Goal: Transaction & Acquisition: Purchase product/service

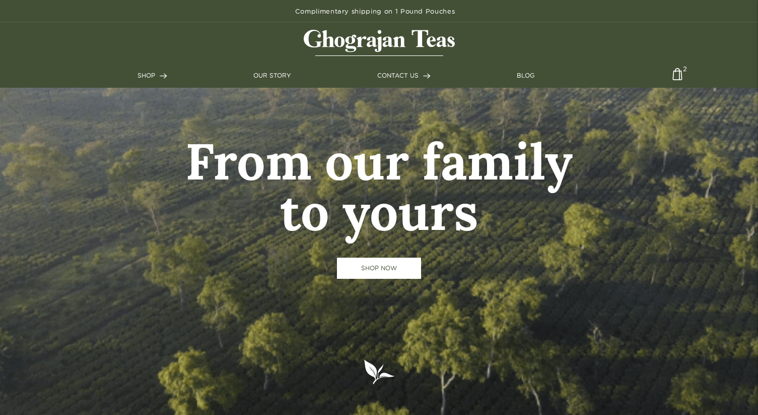
click at [379, 13] on link "Complimentary shipping on 1 Pound Pouches" at bounding box center [375, 11] width 750 height 22
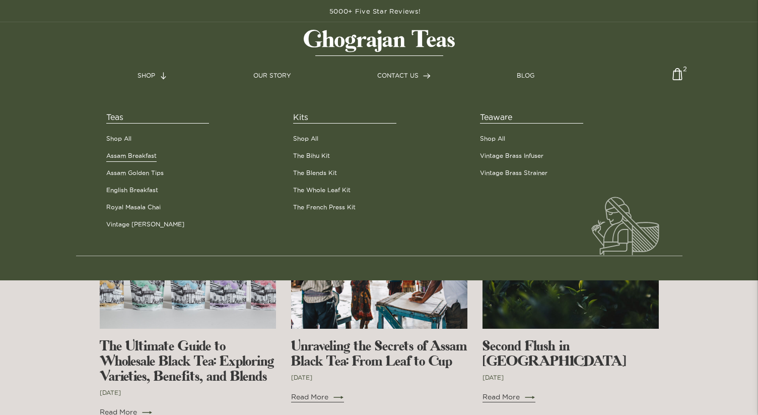
click at [129, 156] on link "Assam Breakfast" at bounding box center [131, 155] width 50 height 9
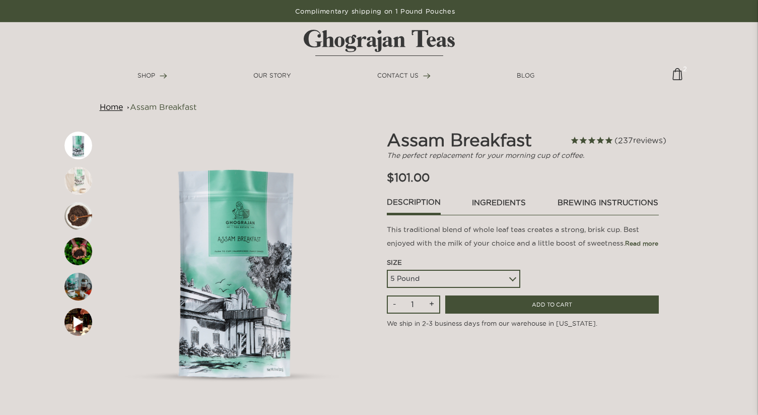
click at [442, 275] on select "5 Pound 10 Pound Paper Sack (68 lbs) Pallet - 20 Paper Sacks - 1364 lbs" at bounding box center [454, 279] width 134 height 18
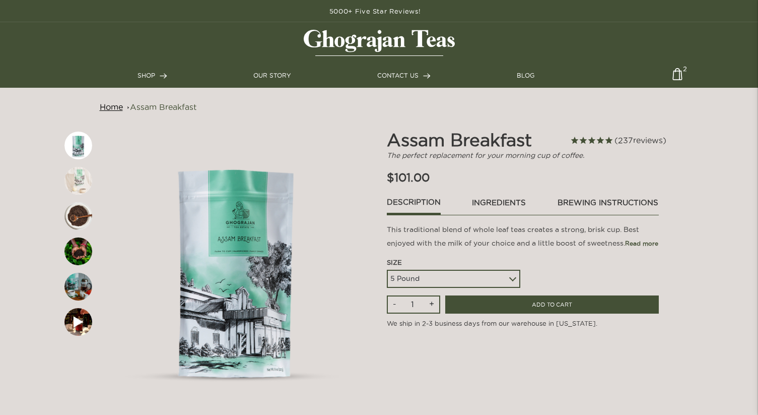
click at [391, 7] on link "5000+ Five Star Reviews!" at bounding box center [375, 11] width 750 height 22
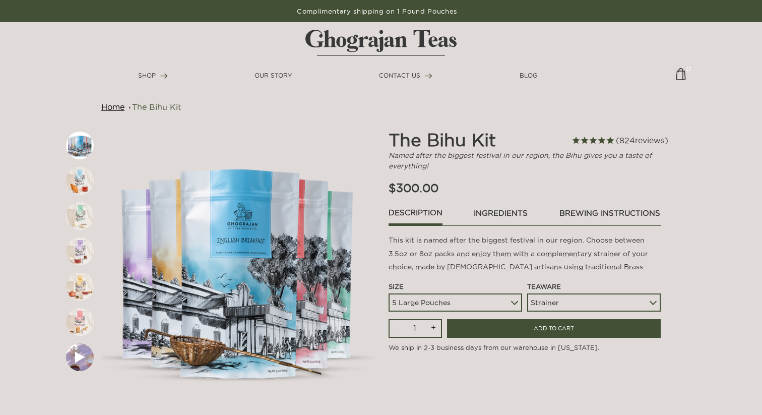
click at [387, 9] on link "Complimentary shipping on 1 Pound Pouches" at bounding box center [377, 11] width 754 height 22
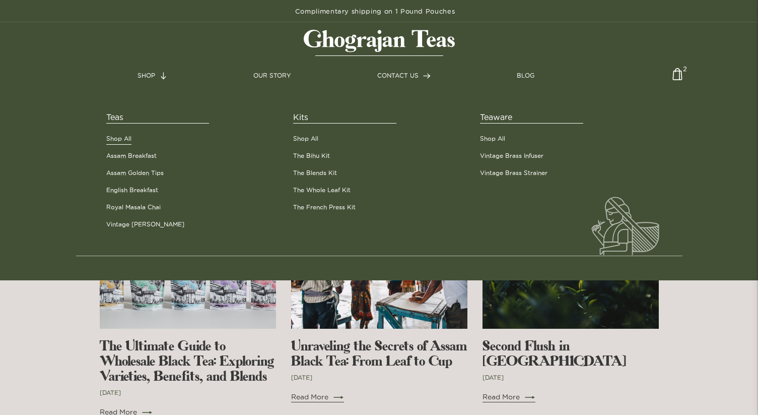
click at [127, 136] on link "Shop All" at bounding box center [118, 138] width 25 height 9
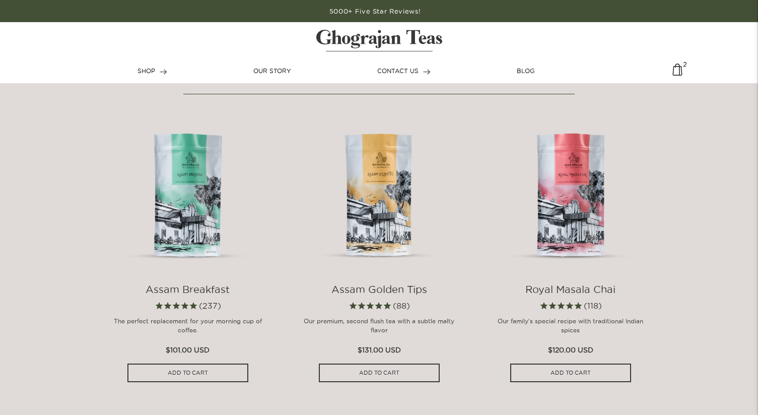
scroll to position [443, 0]
click at [198, 197] on img at bounding box center [187, 190] width 161 height 161
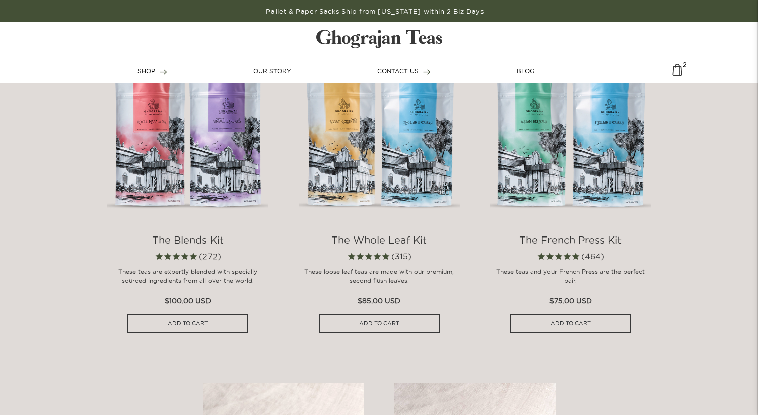
scroll to position [1115, 0]
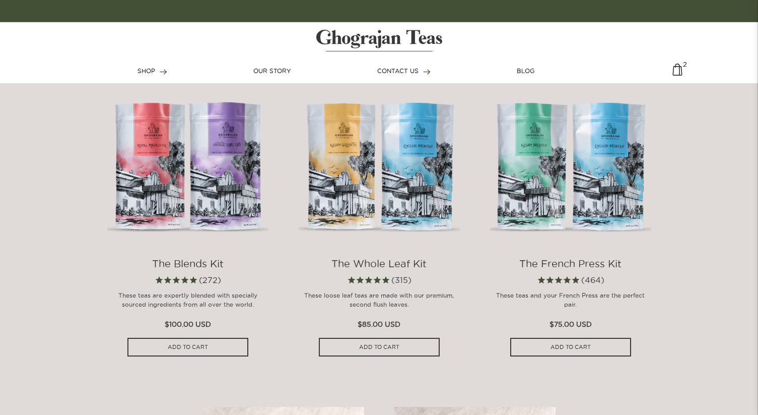
click at [171, 192] on img at bounding box center [187, 164] width 161 height 161
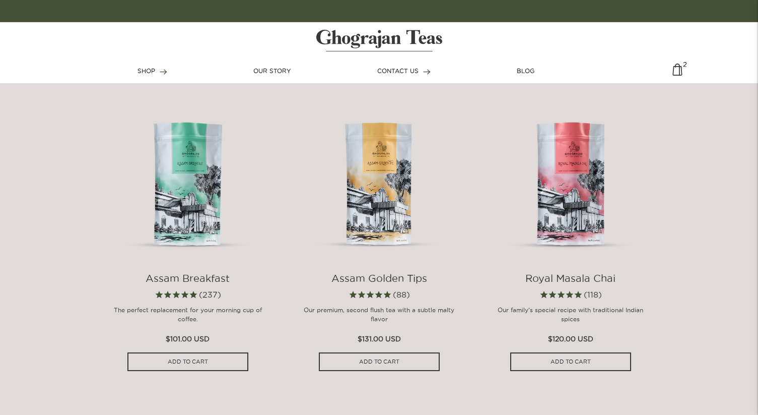
scroll to position [454, 0]
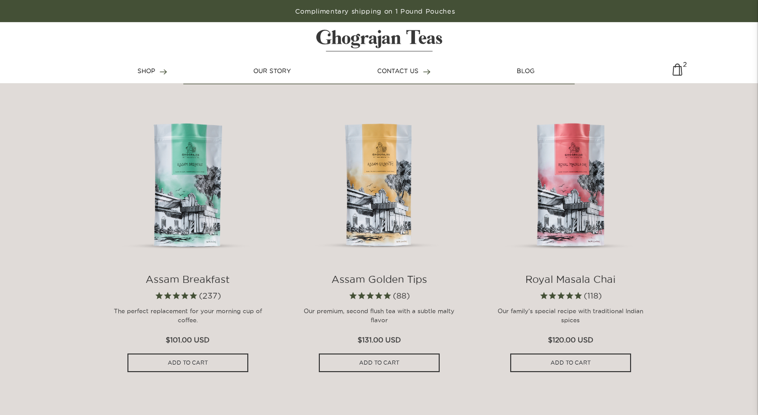
click at [582, 182] on img at bounding box center [570, 179] width 161 height 161
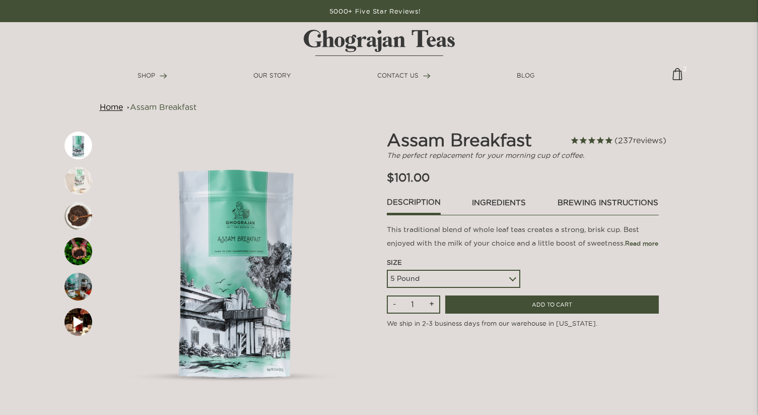
click at [462, 276] on select "5 Pound 10 Pound Paper Sack (68 lbs) Pallet - 20 Paper Sacks - 1364 lbs" at bounding box center [454, 279] width 134 height 18
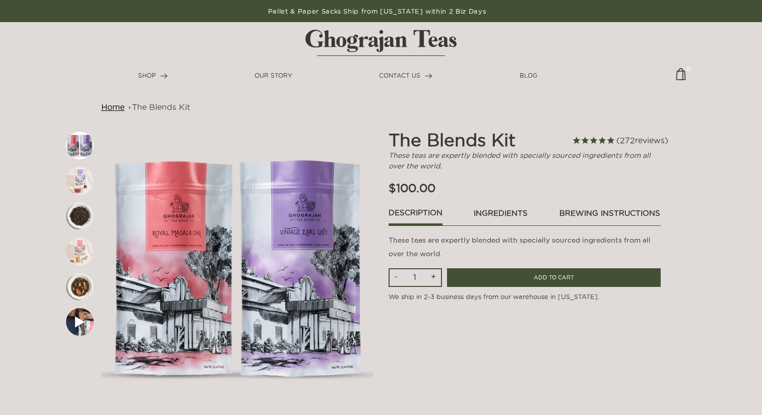
click at [344, 367] on img at bounding box center [237, 265] width 272 height 272
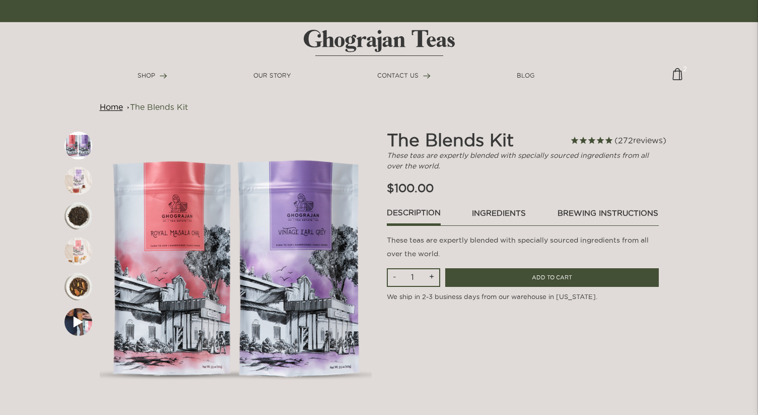
click at [492, 212] on link "ingredients" at bounding box center [499, 215] width 55 height 17
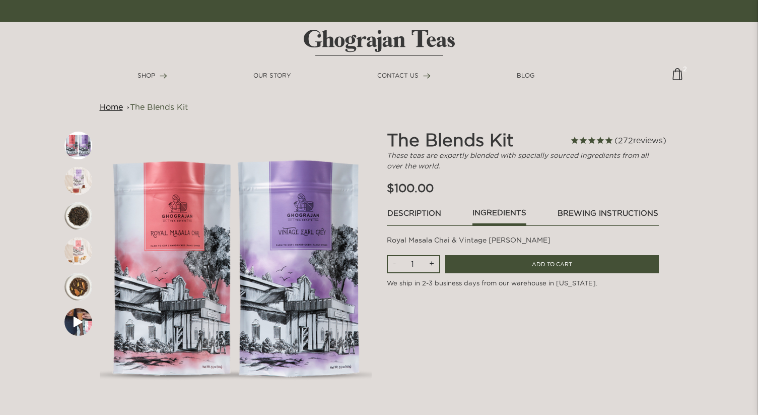
click at [423, 212] on link "Description" at bounding box center [414, 215] width 55 height 17
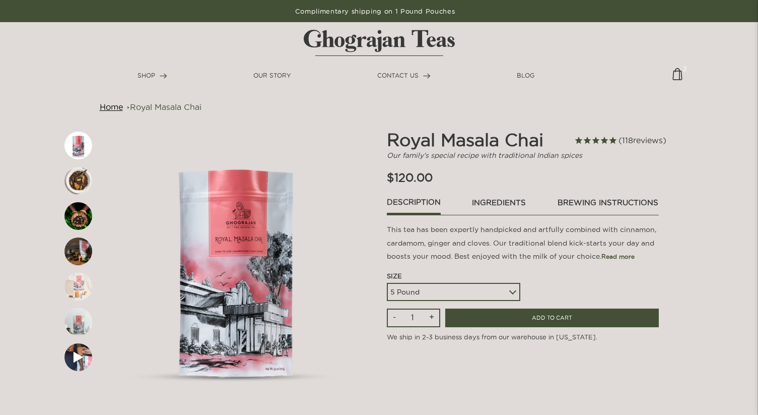
click at [516, 290] on div "5 Pound 10 Pound" at bounding box center [454, 292] width 134 height 18
click at [515, 298] on select "5 Pound 10 Pound" at bounding box center [454, 292] width 134 height 18
